Goal: Transaction & Acquisition: Purchase product/service

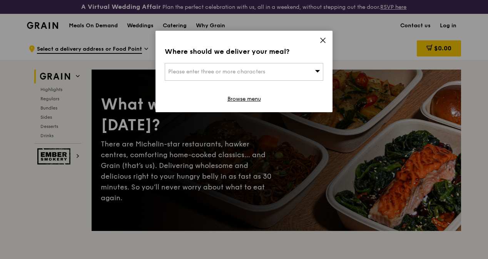
scroll to position [907, 0]
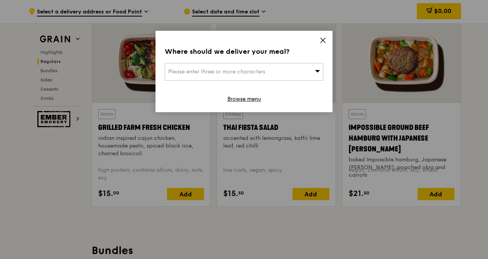
scroll to position [907, 0]
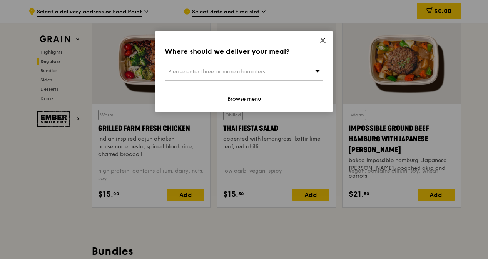
click at [321, 41] on icon at bounding box center [323, 40] width 7 height 7
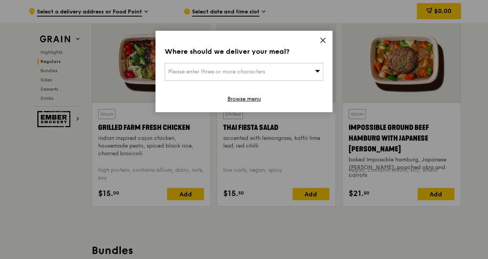
scroll to position [907, 0]
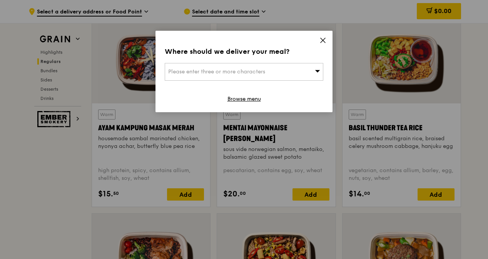
scroll to position [710, 0]
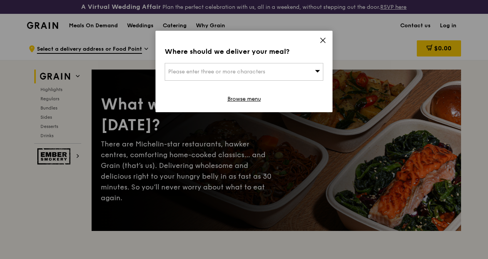
scroll to position [710, 0]
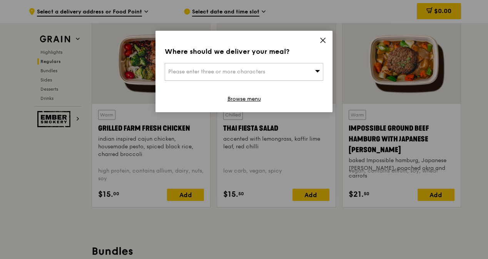
click at [321, 39] on icon at bounding box center [323, 40] width 7 height 7
